Goal: Check status: Check status

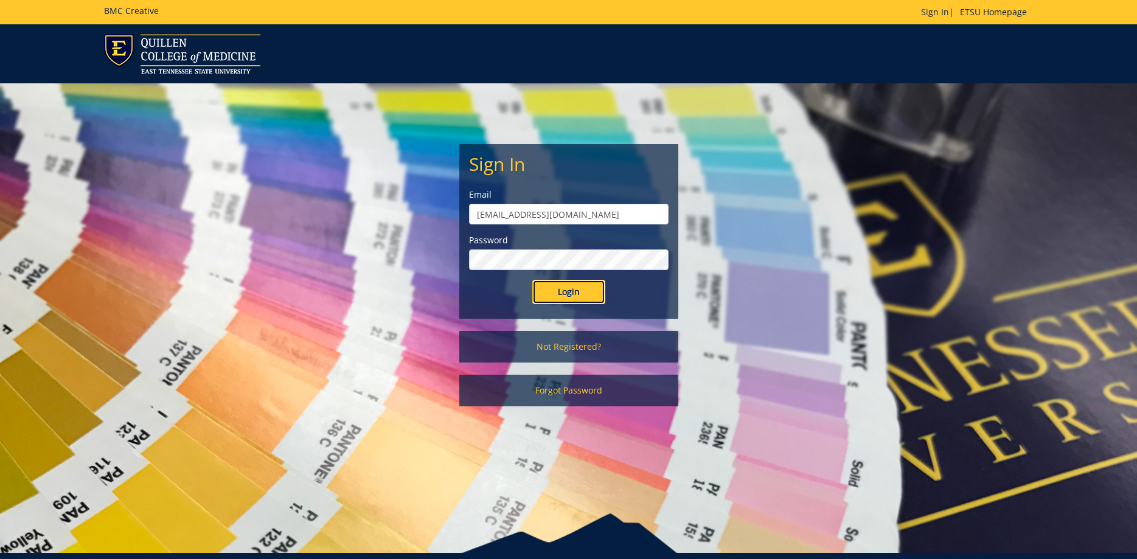
click at [572, 295] on input "Login" at bounding box center [568, 292] width 73 height 24
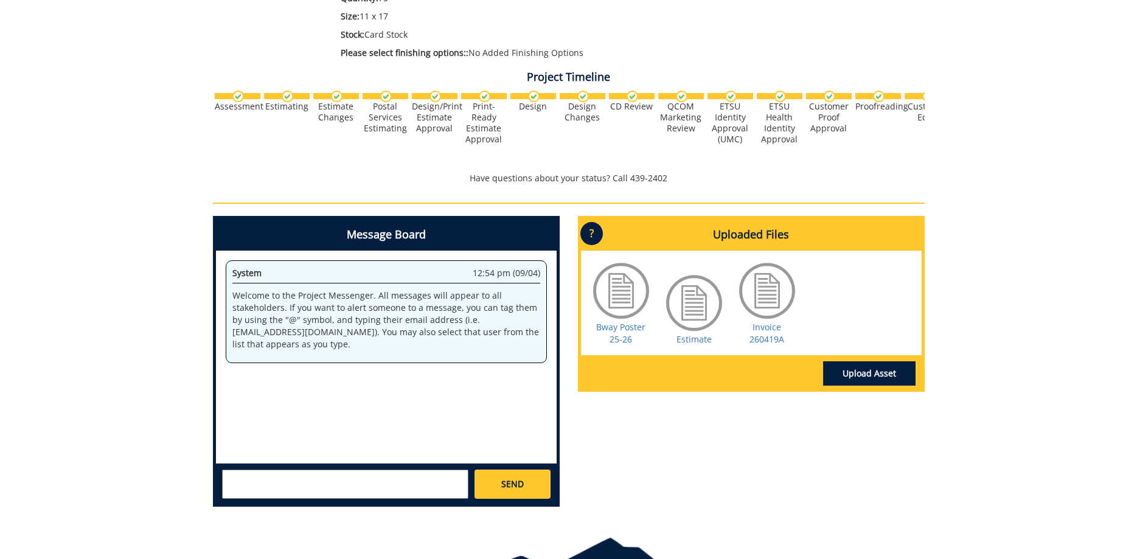
scroll to position [383, 0]
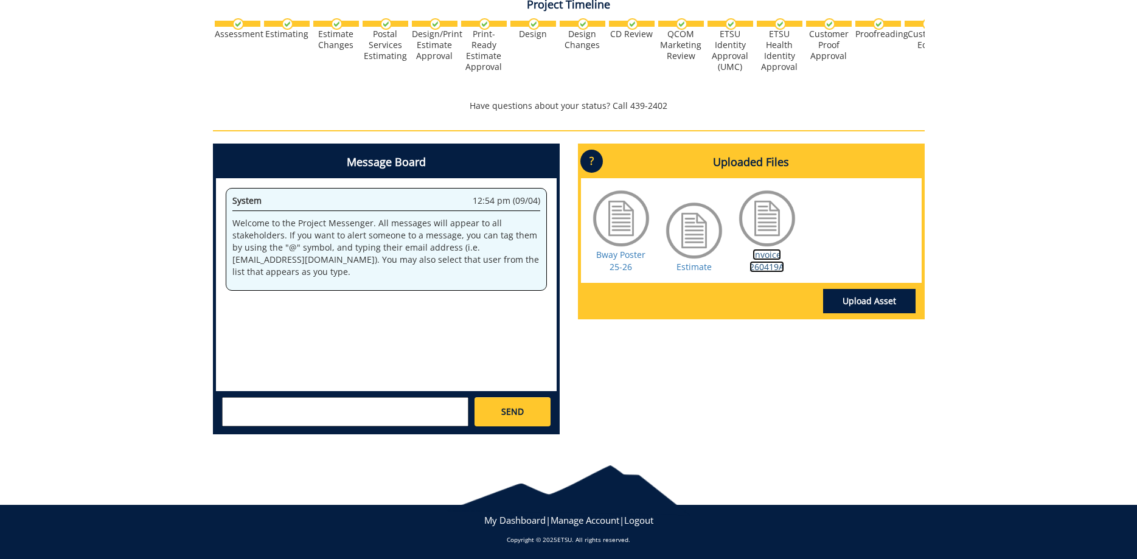
click at [760, 263] on link "Invoice 260419A" at bounding box center [766, 261] width 35 height 24
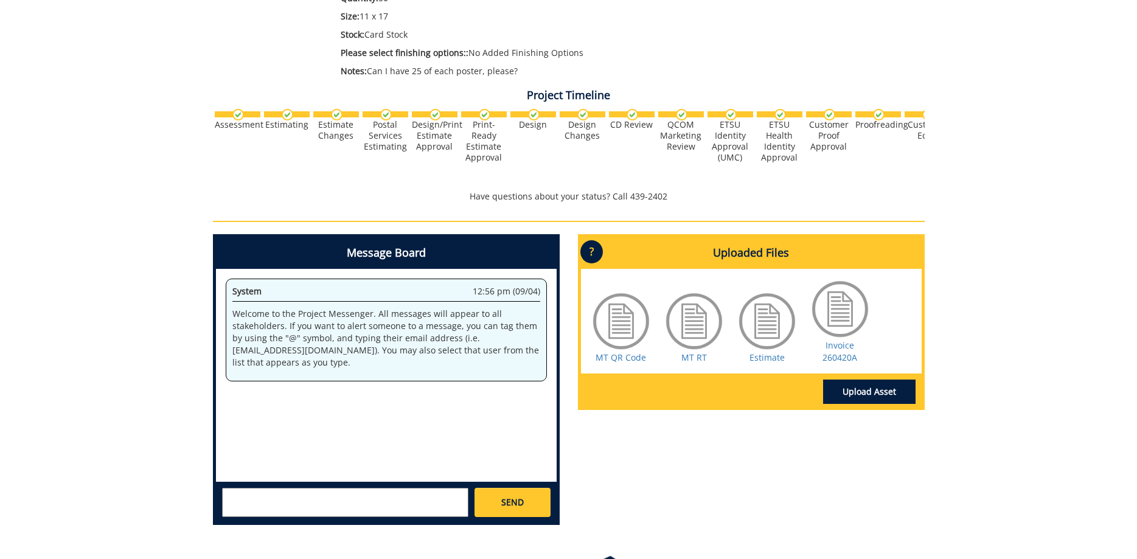
scroll to position [401, 0]
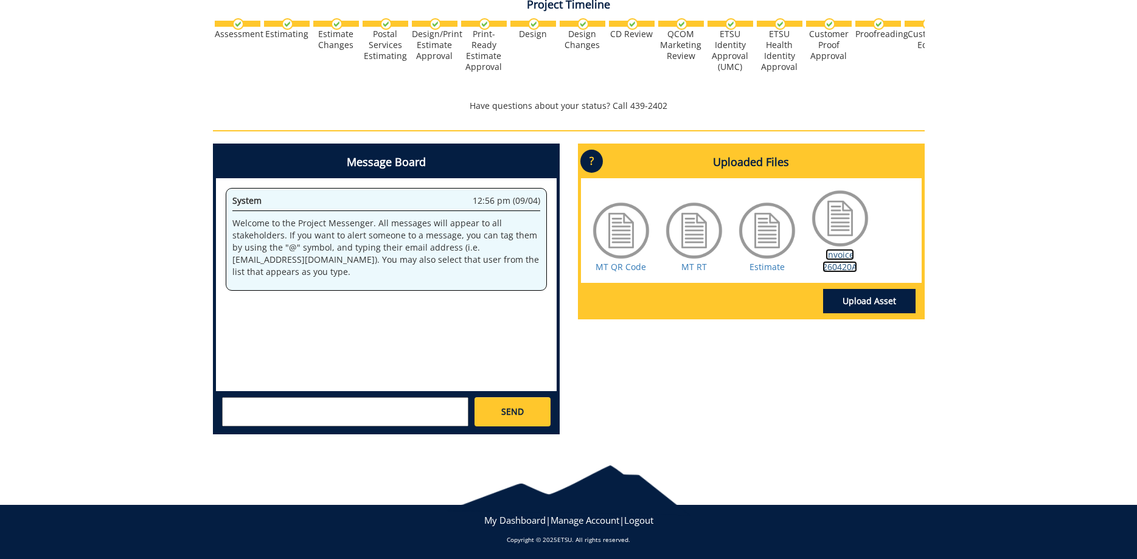
click at [843, 263] on link "Invoice 260420A" at bounding box center [839, 261] width 35 height 24
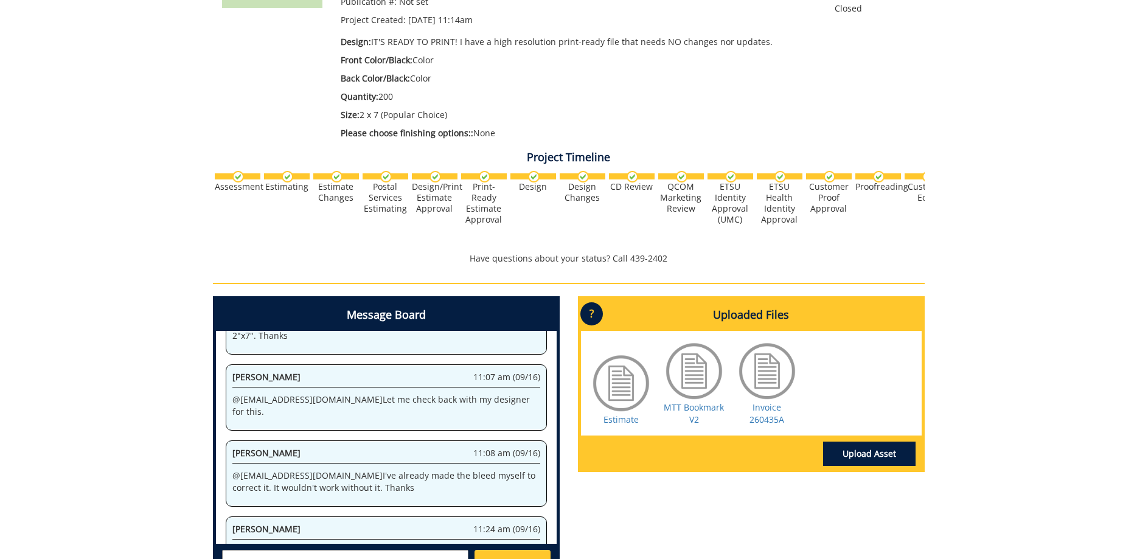
scroll to position [401, 0]
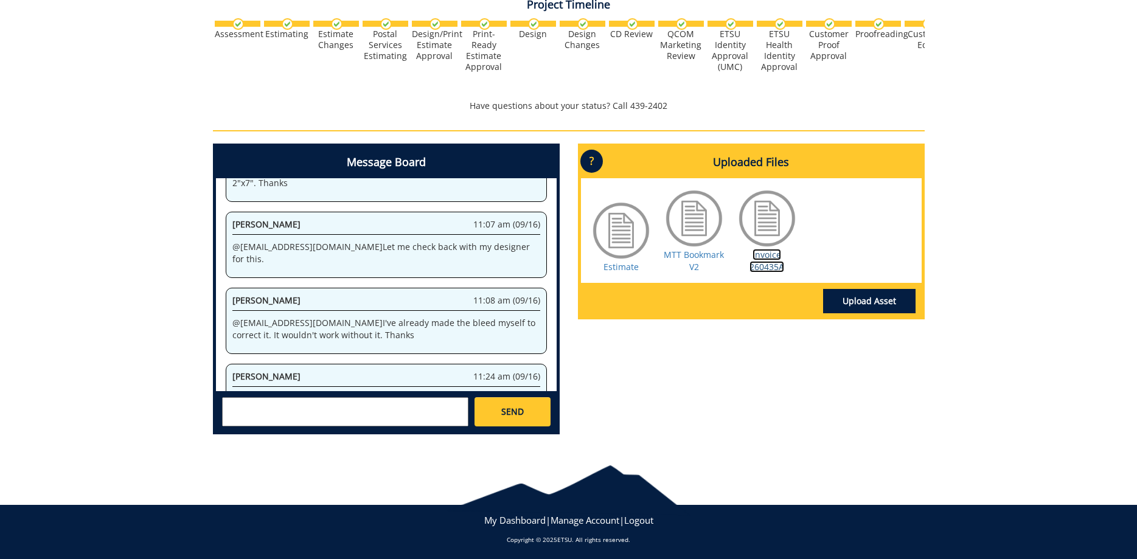
click at [774, 258] on link "Invoice 260435A" at bounding box center [766, 261] width 35 height 24
